Goal: Task Accomplishment & Management: Complete application form

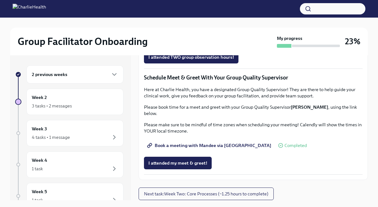
scroll to position [11, 0]
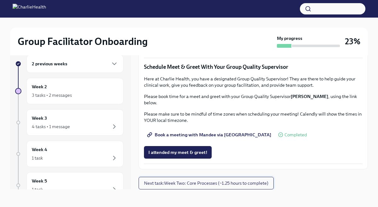
click at [160, 185] on span "Next task : Week Two: Core Processes (~1.25 hours to complete)" at bounding box center [206, 183] width 124 height 6
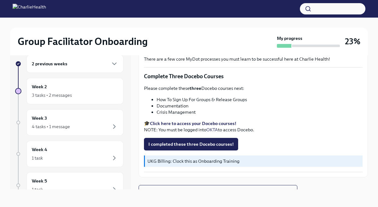
scroll to position [231, 0]
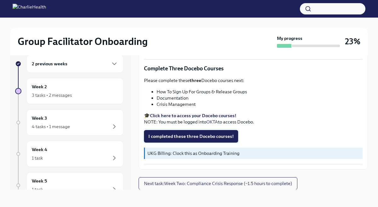
click at [177, 139] on span "I completed these three Docebo courses!" at bounding box center [190, 136] width 85 height 6
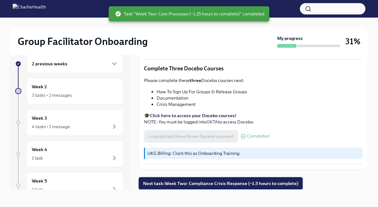
click at [177, 185] on span "Next task : Week Two: Compliance Crisis Response (~1.5 hours to complete)" at bounding box center [220, 184] width 155 height 6
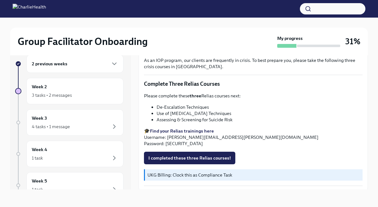
scroll to position [216, 0]
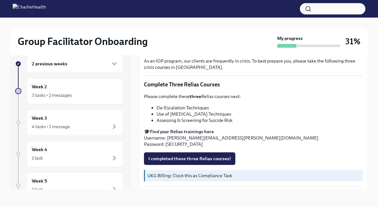
click at [193, 130] on strong "Find your Relias trainings here" at bounding box center [182, 132] width 64 height 6
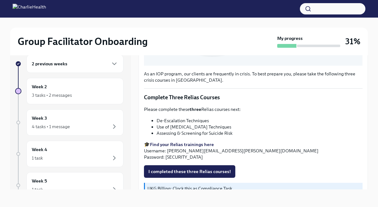
scroll to position [218, 0]
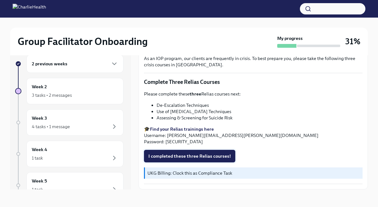
click at [200, 157] on span "I completed these three Relias courses!" at bounding box center [189, 156] width 82 height 6
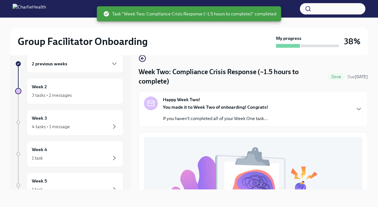
scroll to position [0, 0]
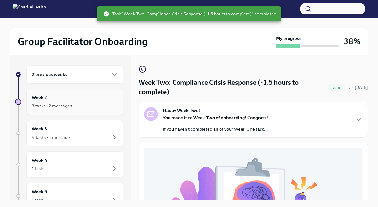
click at [81, 104] on div "3 tasks • 2 messages" at bounding box center [75, 106] width 86 height 8
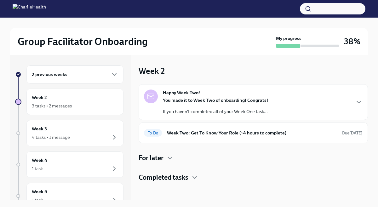
click at [215, 104] on div "You made it to Week Two of onboarding! Congrats! If you haven't completed all o…" at bounding box center [215, 106] width 105 height 18
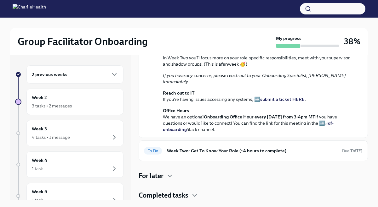
scroll to position [186, 0]
click at [206, 155] on h6 "Week Two: Get To Know Your Role (~4 hours to complete)" at bounding box center [252, 151] width 170 height 7
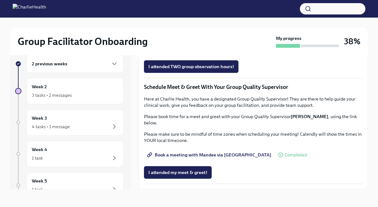
scroll to position [576, 0]
click at [105, 94] on div "3 tasks • 2 messages" at bounding box center [75, 96] width 86 height 8
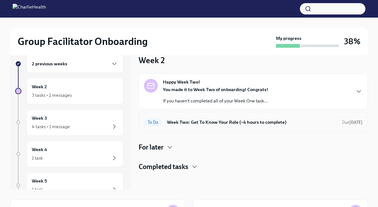
click at [183, 125] on h6 "Week Two: Get To Know Your Role (~4 hours to complete)" at bounding box center [252, 122] width 170 height 7
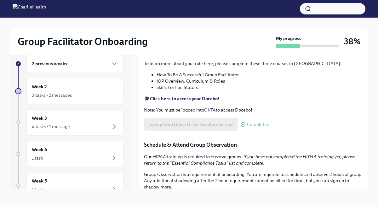
scroll to position [213, 0]
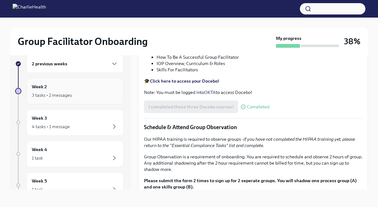
click at [104, 89] on div "Week 2 3 tasks • 2 messages" at bounding box center [75, 91] width 86 height 16
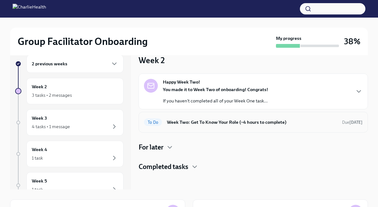
click at [184, 119] on h6 "Week Two: Get To Know Your Role (~4 hours to complete)" at bounding box center [252, 122] width 170 height 7
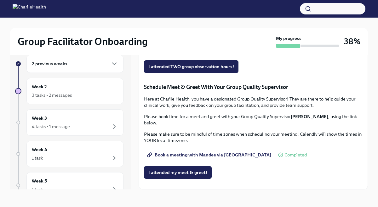
scroll to position [456, 0]
click at [115, 96] on icon "button" at bounding box center [114, 96] width 8 height 8
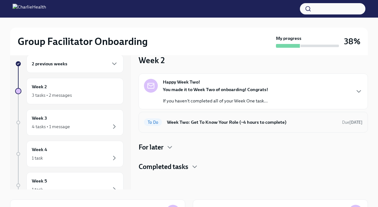
click at [194, 125] on h6 "Week Two: Get To Know Your Role (~4 hours to complete)" at bounding box center [252, 122] width 170 height 7
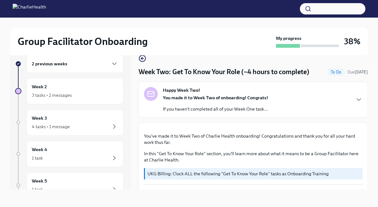
click at [272, 94] on div "Happy Week Two! You made it to Week Two of onboarding! Congrats! If you haven't…" at bounding box center [253, 99] width 218 height 25
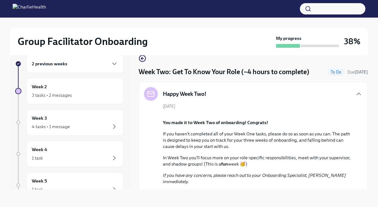
click at [272, 94] on div "Happy Week Two!" at bounding box center [253, 94] width 218 height 14
click at [357, 91] on icon "button" at bounding box center [359, 94] width 8 height 8
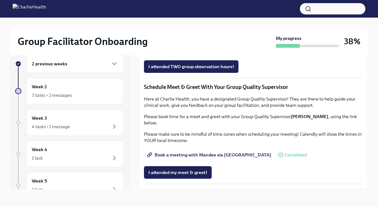
scroll to position [576, 0]
click at [111, 90] on div "Week 2 3 tasks • 2 messages" at bounding box center [75, 91] width 86 height 16
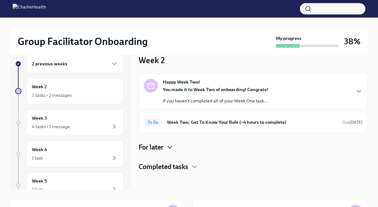
click at [169, 149] on icon "button" at bounding box center [170, 148] width 8 height 8
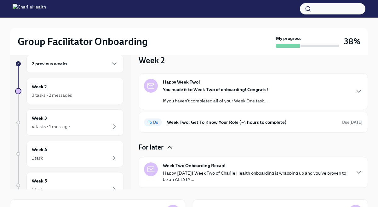
scroll to position [18, 0]
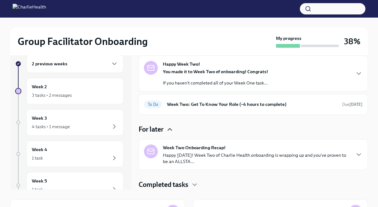
click at [204, 154] on p "Happy Friday! Week Two of Charlie Health onboarding is wrapping up and you've p…" at bounding box center [256, 158] width 187 height 13
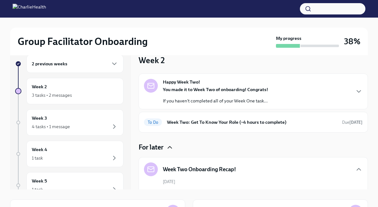
scroll to position [0, 0]
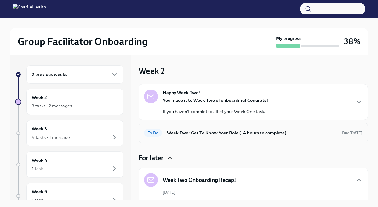
click at [215, 132] on h6 "Week Two: Get To Know Your Role (~4 hours to complete)" at bounding box center [252, 133] width 170 height 7
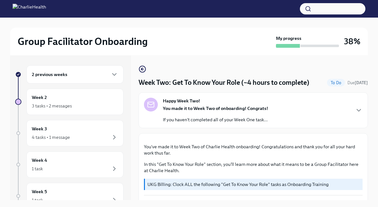
click at [303, 107] on div "Happy Week Two! You made it to Week Two of onboarding! Congrats! If you haven't…" at bounding box center [253, 110] width 218 height 25
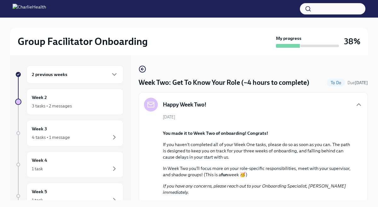
click at [260, 110] on div "Happy Week Two!" at bounding box center [253, 105] width 218 height 14
click at [88, 137] on div "4 tasks • 1 message" at bounding box center [75, 138] width 86 height 8
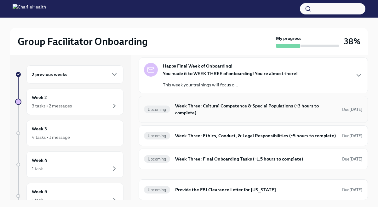
scroll to position [33, 0]
click at [95, 97] on div "Week 2 3 tasks • 2 messages" at bounding box center [75, 102] width 86 height 16
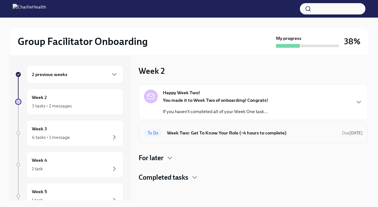
click at [209, 132] on h6 "Week Two: Get To Know Your Role (~4 hours to complete)" at bounding box center [252, 133] width 170 height 7
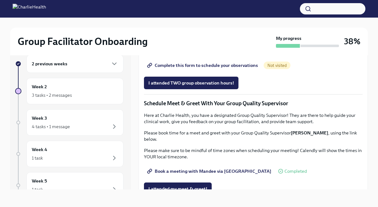
scroll to position [390, 0]
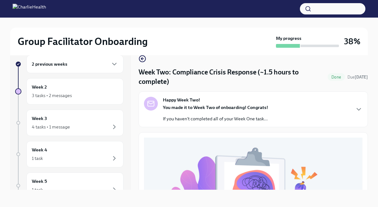
click at [189, 106] on strong "You made it to Week Two of onboarding! Congrats!" at bounding box center [215, 108] width 105 height 6
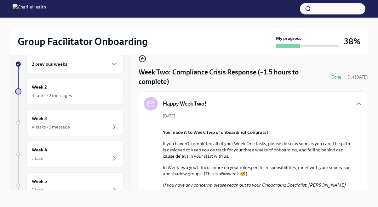
click at [222, 107] on div "Happy Week Two!" at bounding box center [253, 104] width 218 height 14
click at [359, 104] on icon "button" at bounding box center [359, 104] width 8 height 8
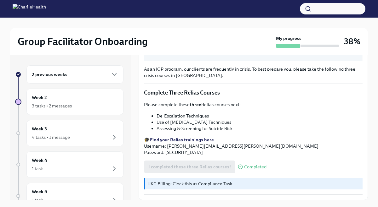
scroll to position [11, 0]
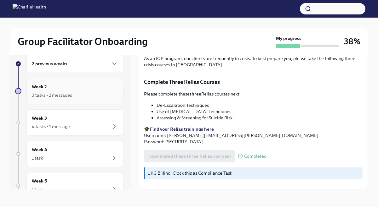
click at [84, 91] on div "Week 2 3 tasks • 2 messages" at bounding box center [75, 91] width 86 height 16
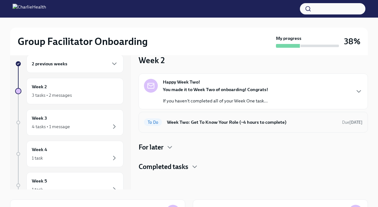
click at [215, 124] on h6 "Week Two: Get To Know Your Role (~4 hours to complete)" at bounding box center [252, 122] width 170 height 7
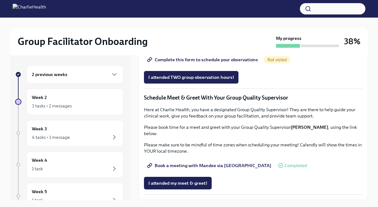
scroll to position [576, 0]
